Goal: Check status: Check status

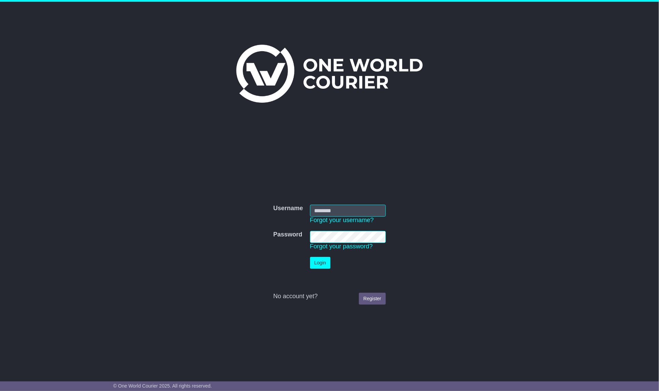
click at [374, 217] on nordpass-icon at bounding box center [374, 220] width 0 height 6
click at [493, 229] on form "Username Username Forgot your username? Password Password Forgot your password?…" at bounding box center [329, 254] width 343 height 107
click at [374, 217] on nordpass-icon at bounding box center [374, 220] width 0 height 6
click at [132, 185] on div "Username Username Forgot your username? Password Password Forgot your password?…" at bounding box center [329, 186] width 659 height 369
click at [374, 217] on nordpass-icon at bounding box center [374, 220] width 0 height 6
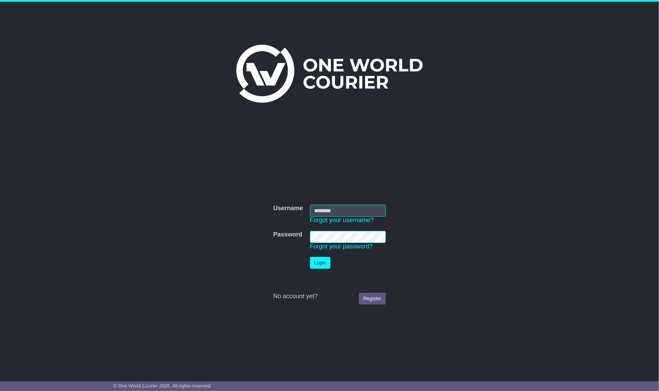
click at [0, 391] on nordpass-autofill-portal at bounding box center [0, 391] width 0 height 0
type input "**********"
click at [321, 270] on td "Login" at bounding box center [347, 263] width 83 height 19
click at [325, 265] on button "Login" at bounding box center [320, 263] width 20 height 12
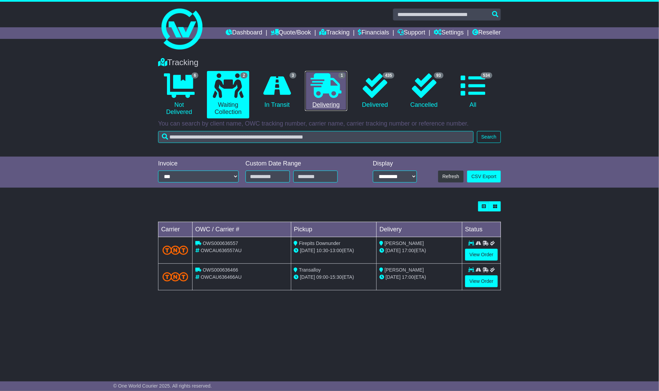
click at [337, 96] on icon at bounding box center [326, 85] width 31 height 25
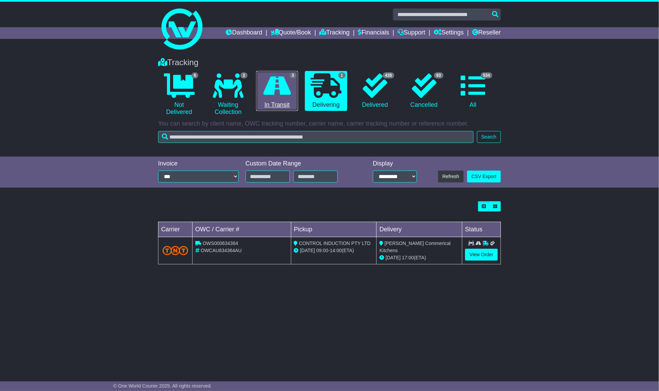
click at [283, 86] on icon at bounding box center [277, 85] width 28 height 25
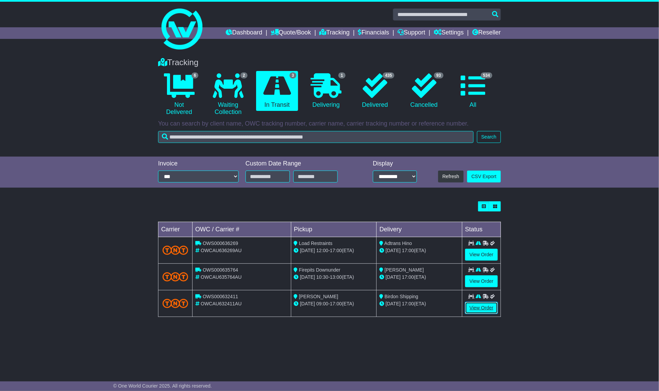
click at [484, 308] on link "View Order" at bounding box center [481, 308] width 33 height 12
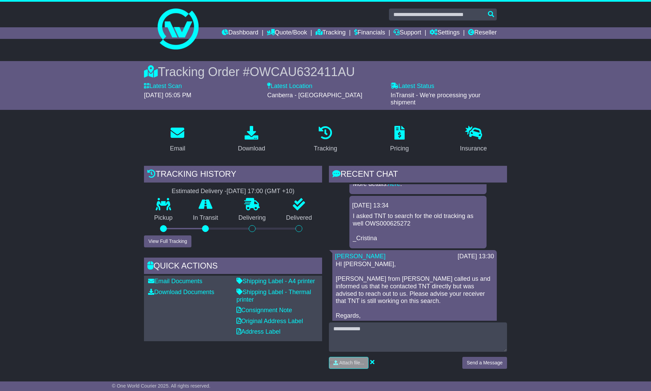
scroll to position [102, 0]
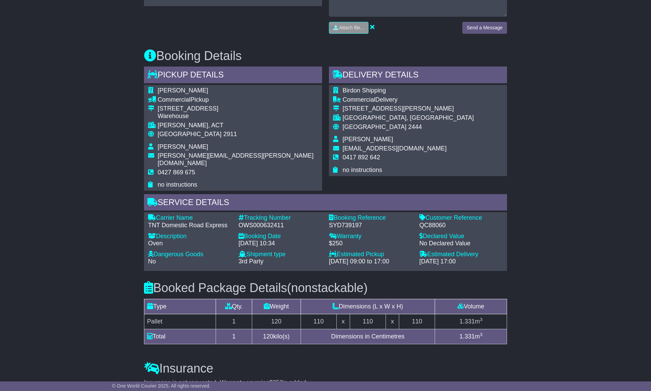
scroll to position [409, 0]
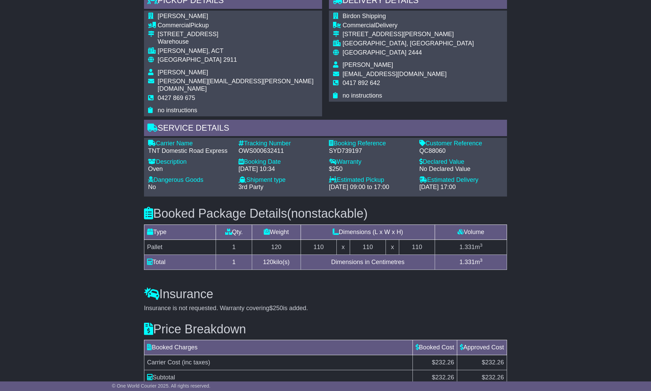
click at [258, 147] on div "OWS000632411" at bounding box center [281, 151] width 84 height 8
copy div "OWS000632411"
drag, startPoint x: 88, startPoint y: 119, endPoint x: 95, endPoint y: 114, distance: 8.8
click at [95, 117] on div "Email Download Tracking Pricing Insurance" at bounding box center [325, 69] width 651 height 716
